Goal: Find specific page/section: Find specific page/section

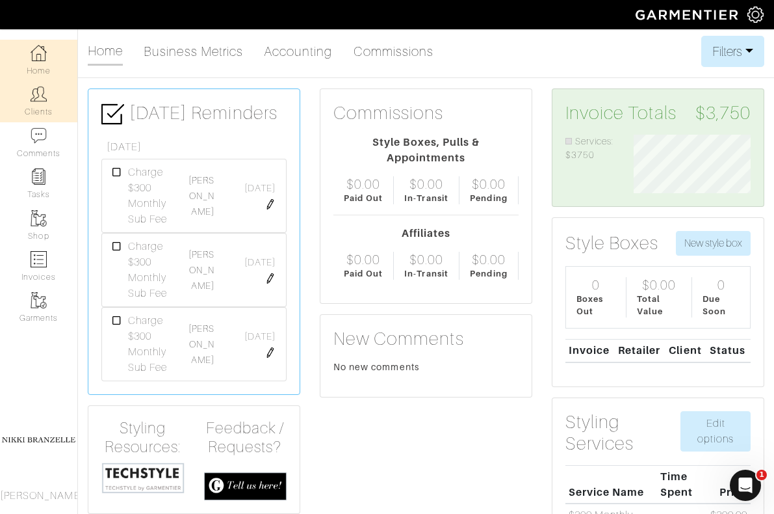
click at [46, 105] on link "Clients" at bounding box center [38, 101] width 77 height 41
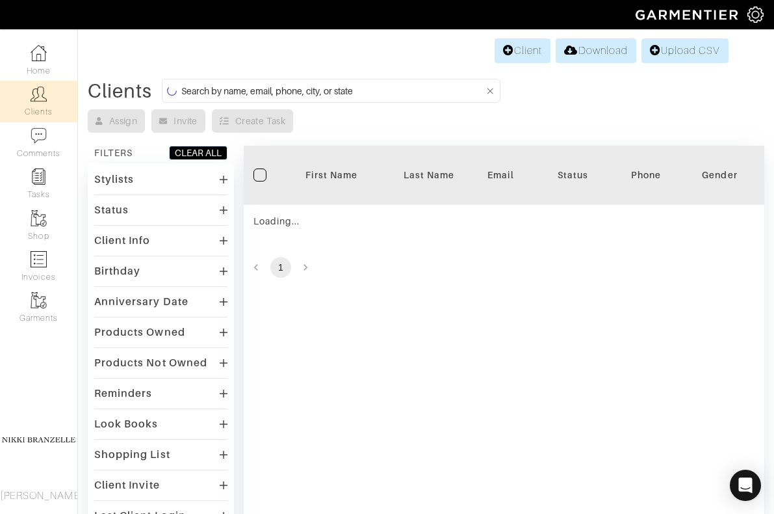
click at [208, 87] on input at bounding box center [333, 91] width 304 height 16
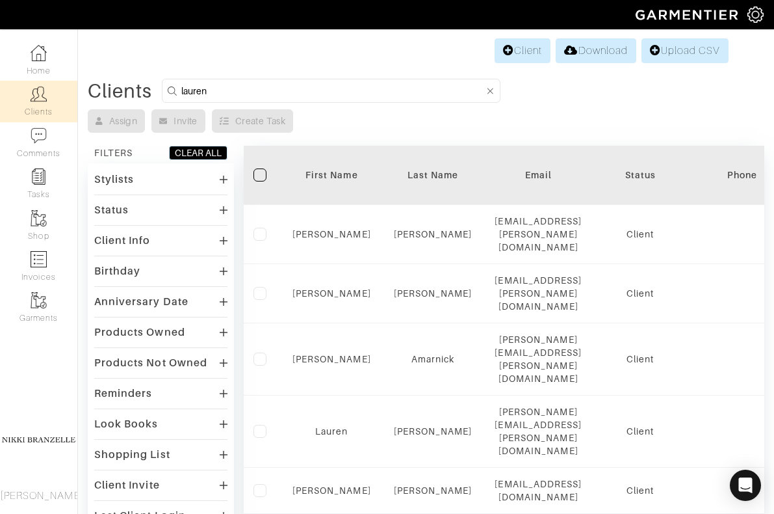
type input "lauren"
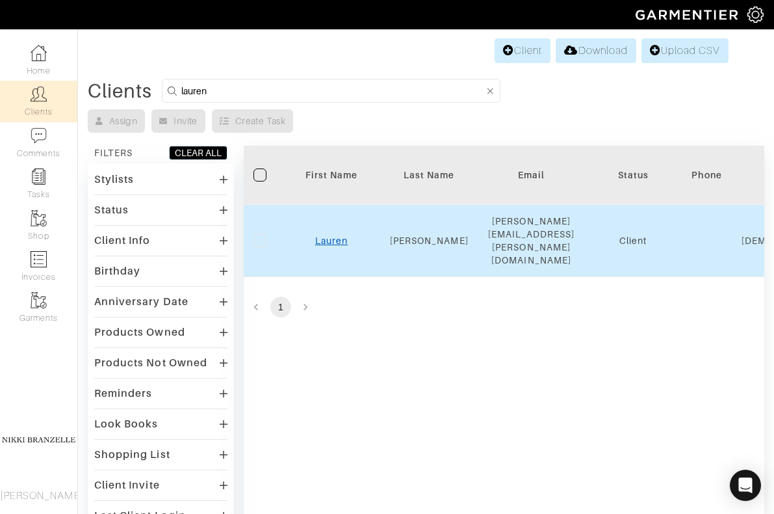
click at [337, 235] on link "Lauren" at bounding box center [331, 240] width 33 height 10
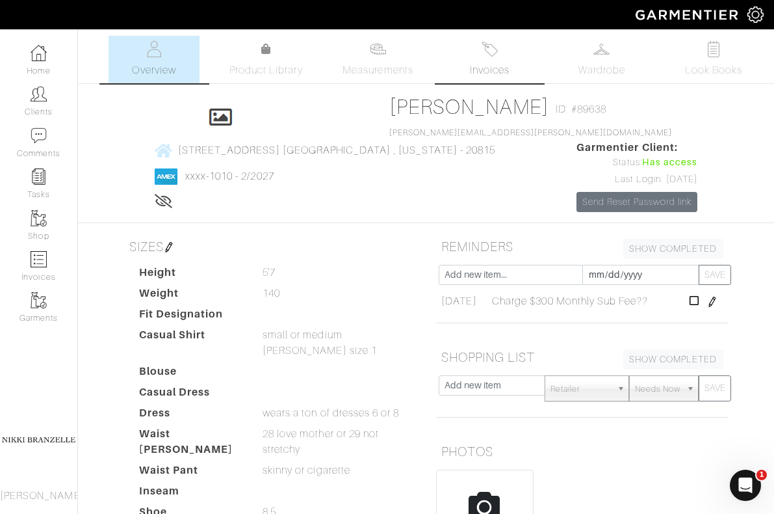
click at [475, 44] on link "Invoices" at bounding box center [490, 59] width 91 height 47
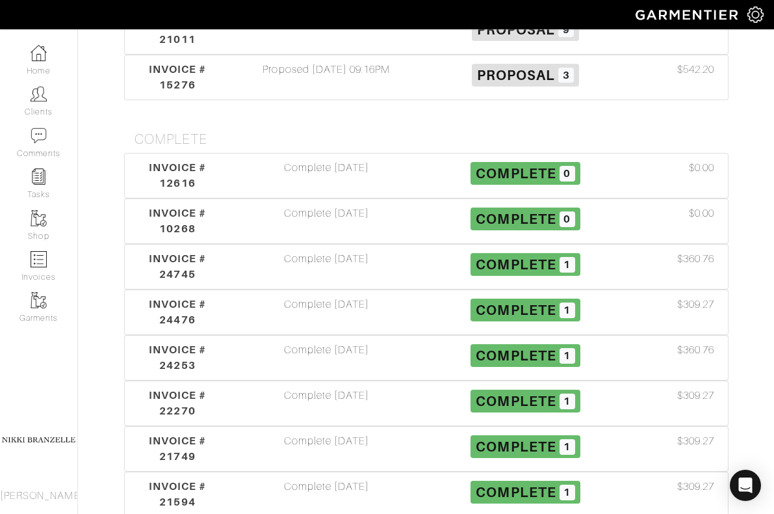
scroll to position [673, 0]
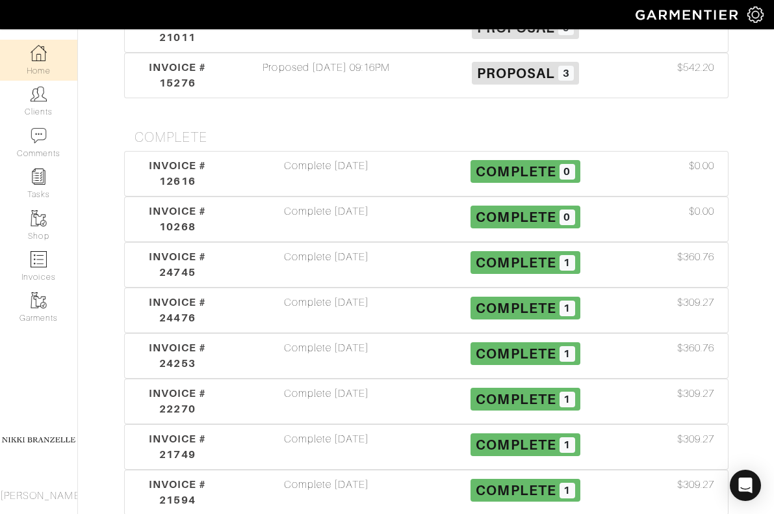
click at [45, 59] on img at bounding box center [39, 53] width 16 height 16
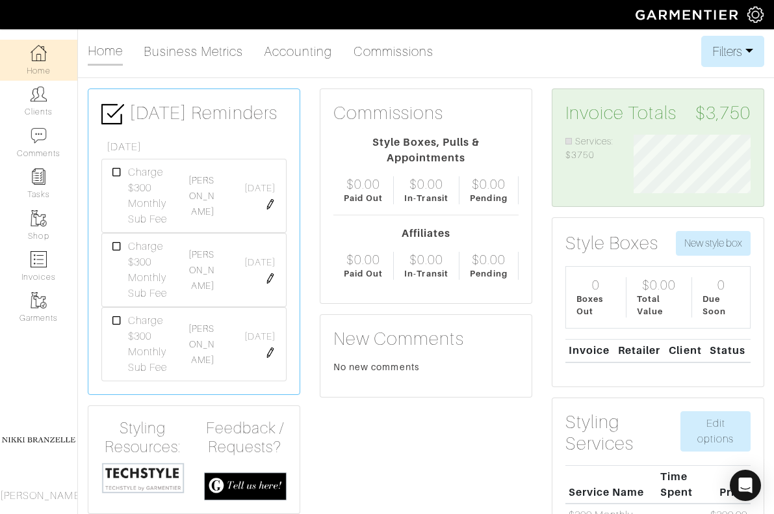
scroll to position [59, 137]
